Goal: Information Seeking & Learning: Compare options

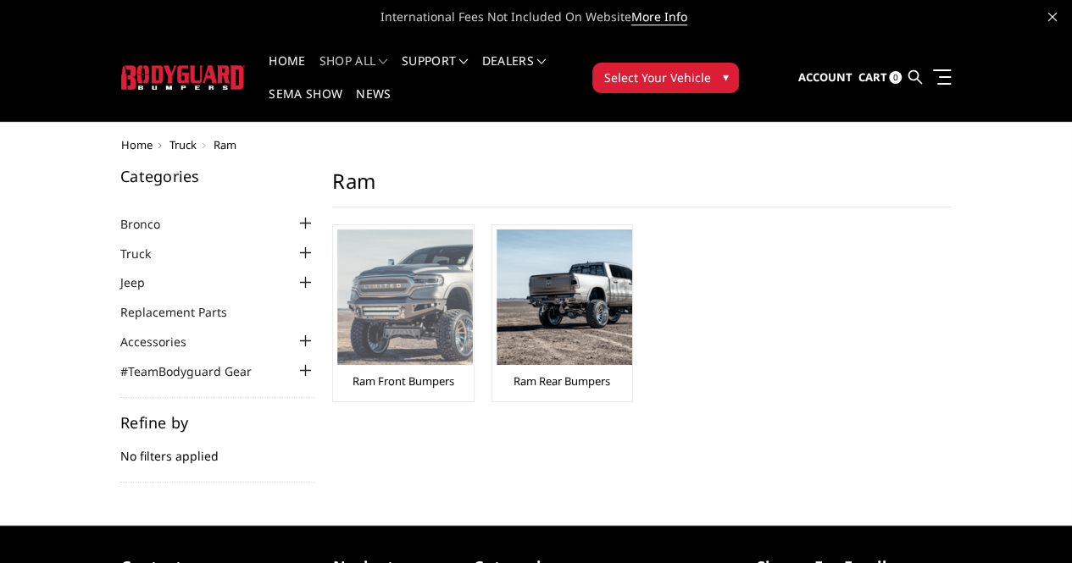
click at [337, 292] on img at bounding box center [405, 298] width 136 height 136
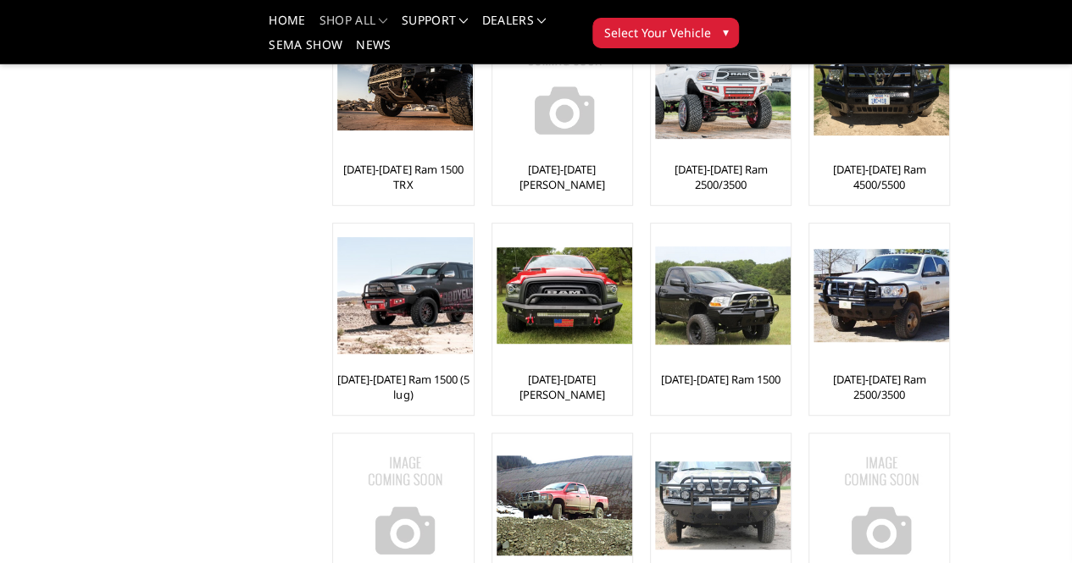
scroll to position [373, 0]
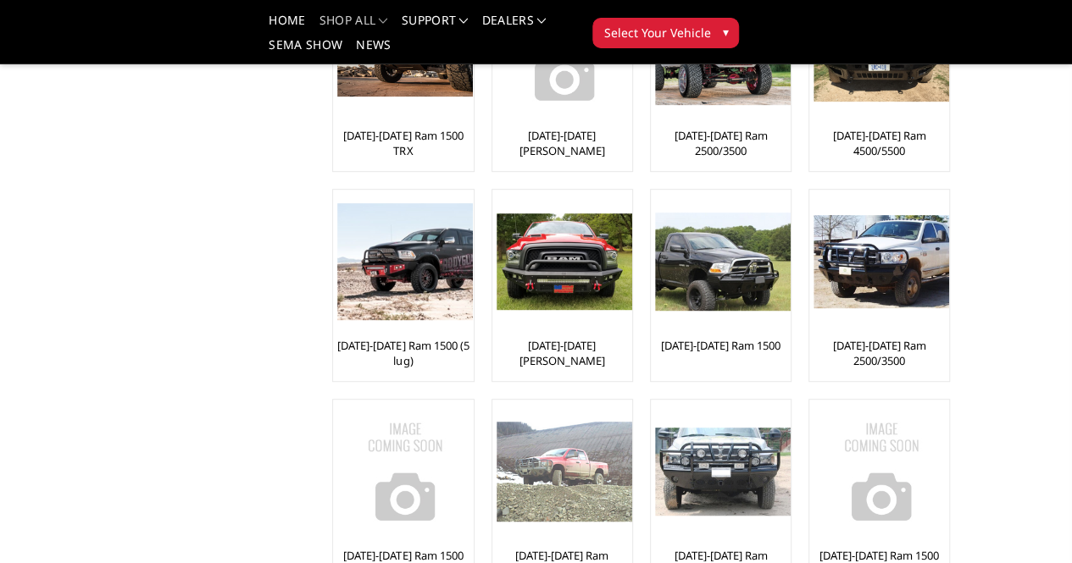
click at [632, 422] on img at bounding box center [564, 472] width 136 height 100
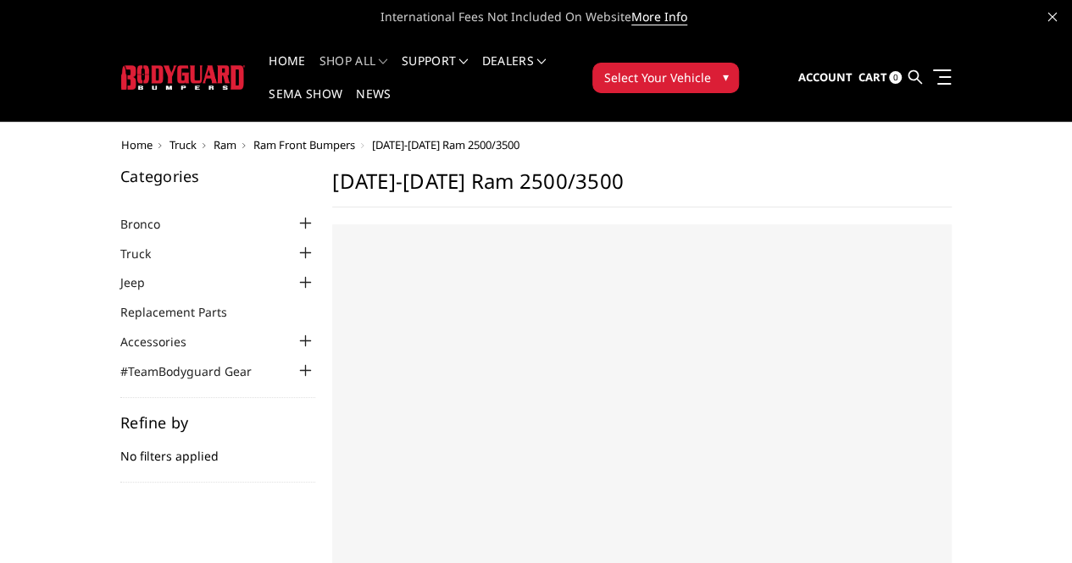
select select "US"
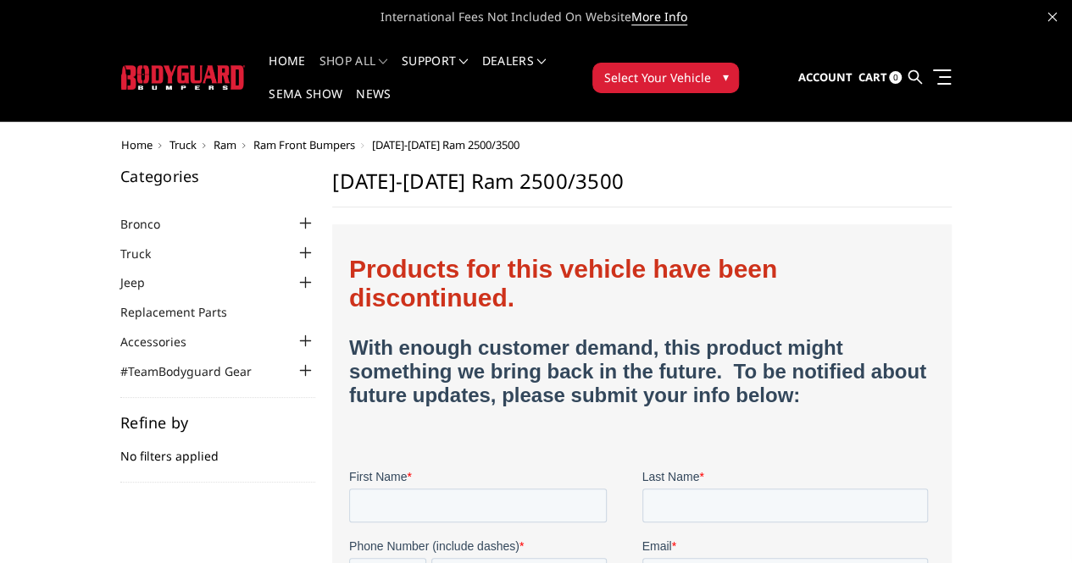
click at [214, 137] on span "Ram" at bounding box center [225, 144] width 23 height 15
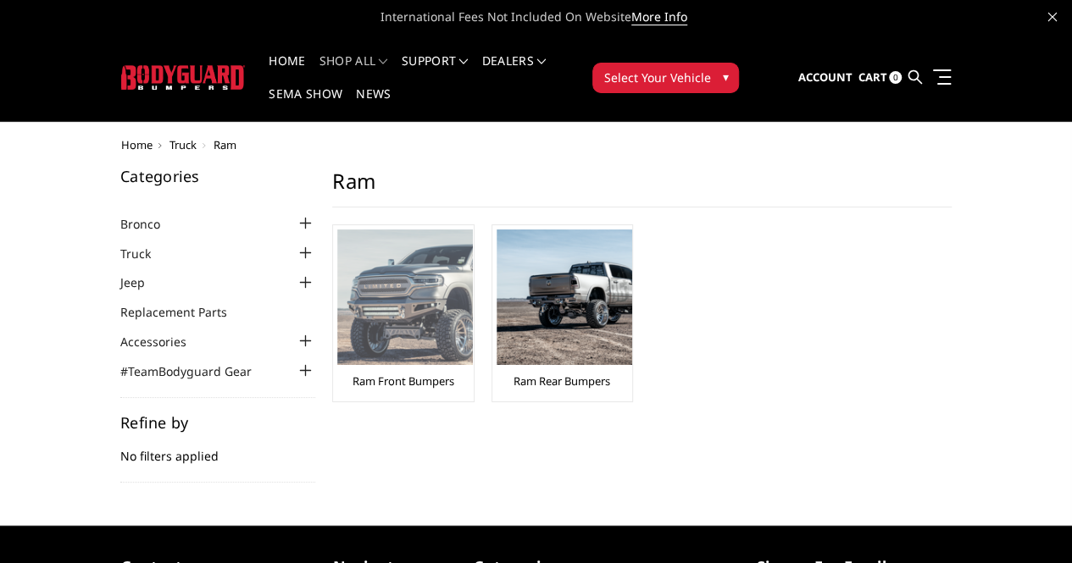
click at [337, 256] on img at bounding box center [405, 298] width 136 height 136
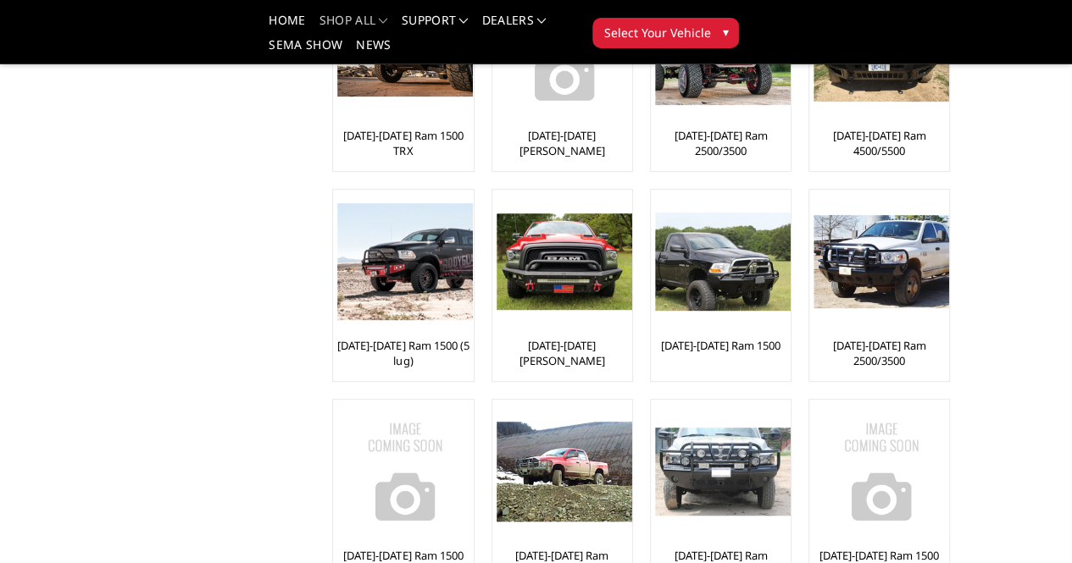
scroll to position [407, 0]
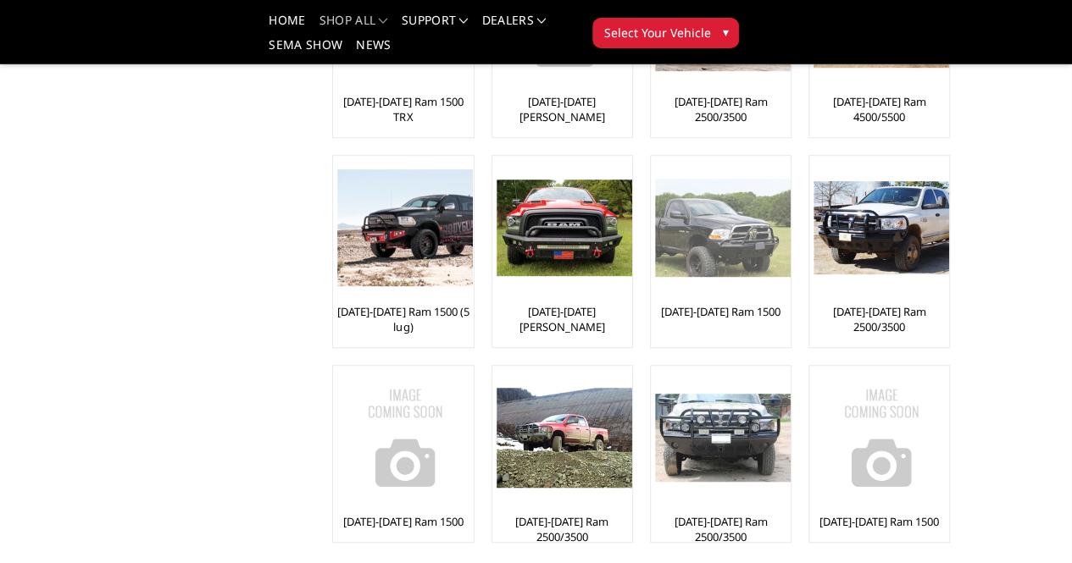
click at [655, 268] on img at bounding box center [723, 227] width 136 height 97
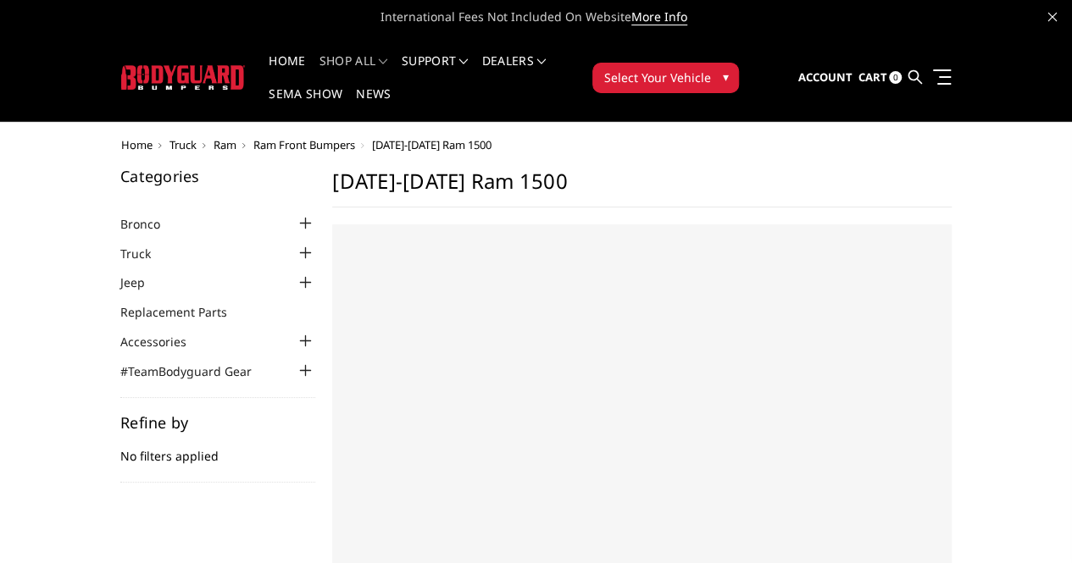
select select "US"
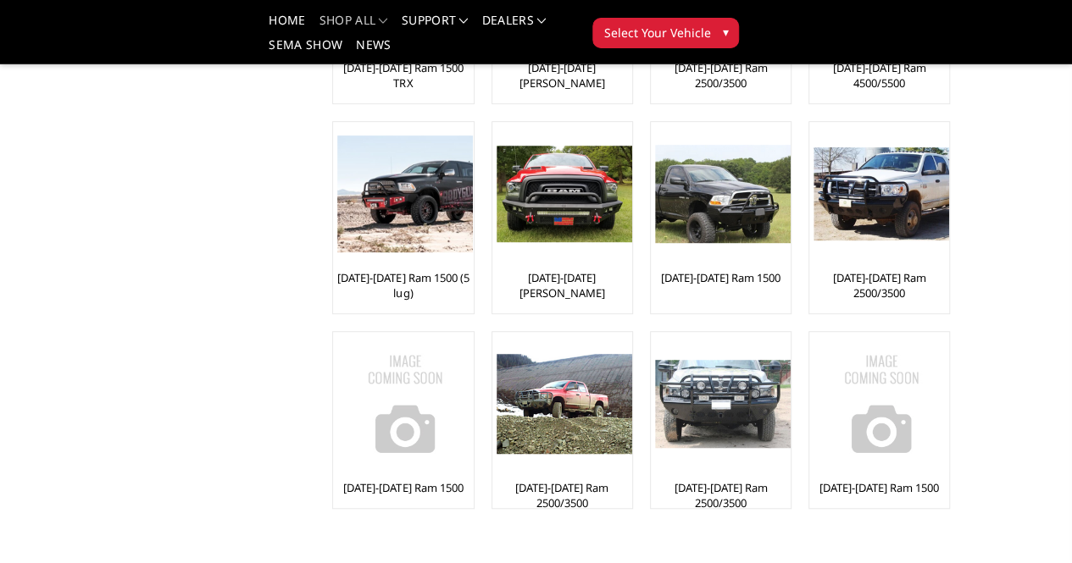
scroll to position [407, 0]
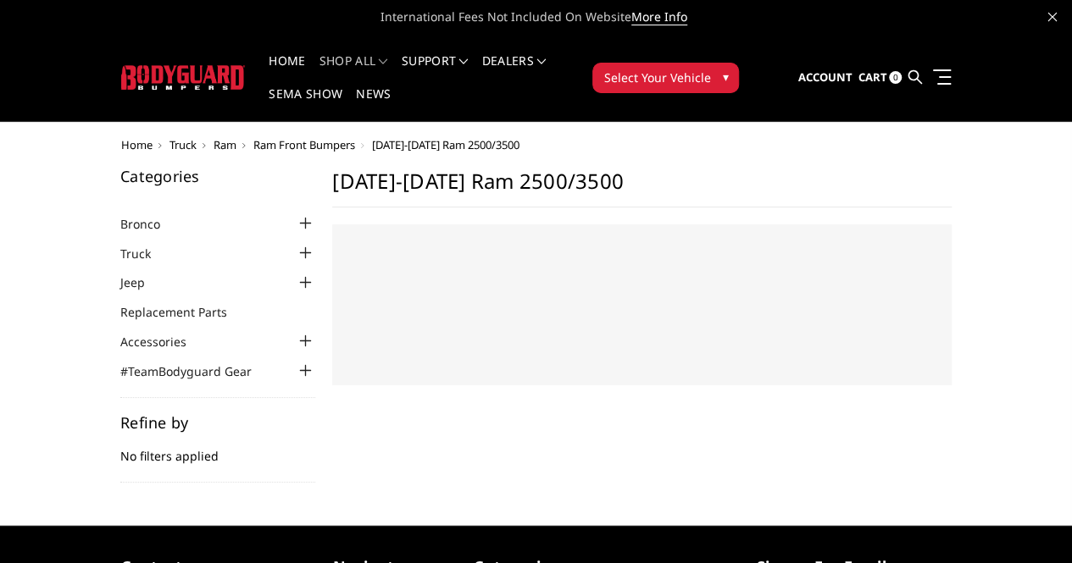
select select "US"
